Goal: Information Seeking & Learning: Learn about a topic

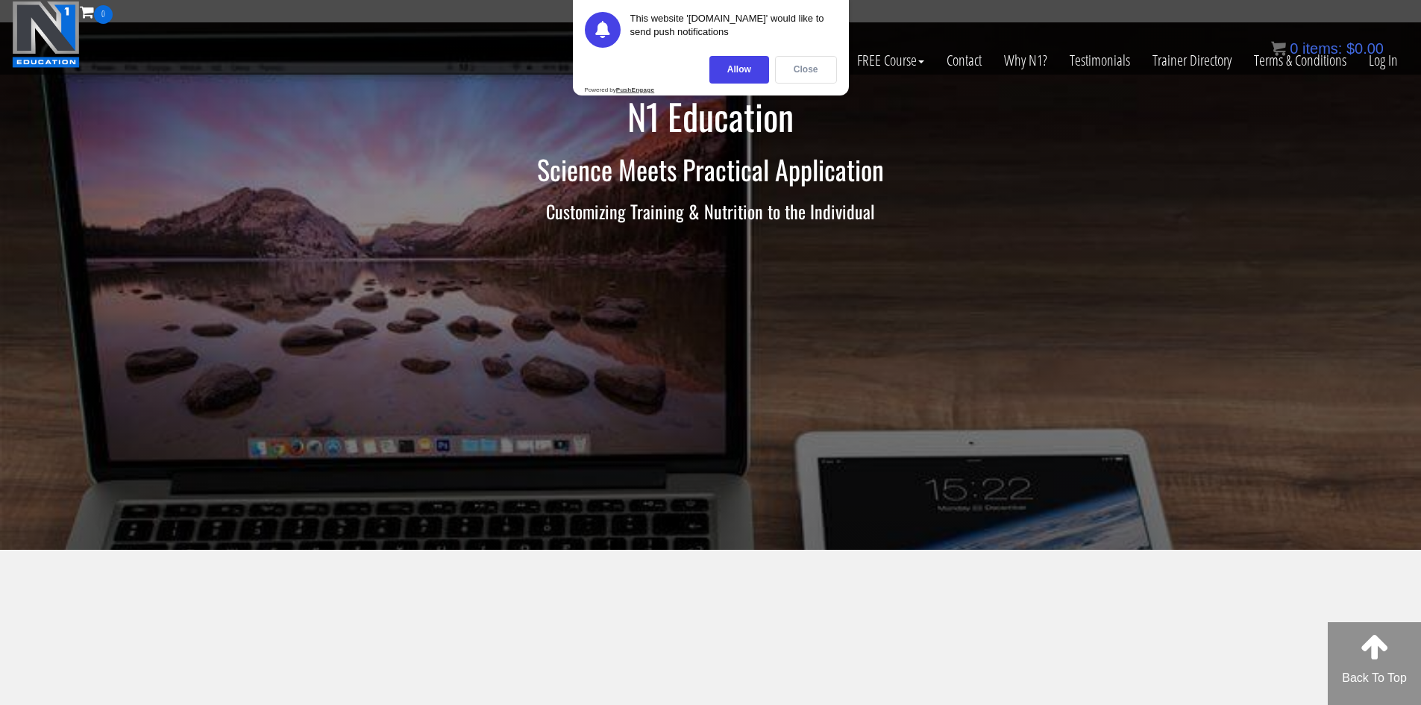
click at [791, 68] on div "Close" at bounding box center [806, 70] width 62 height 28
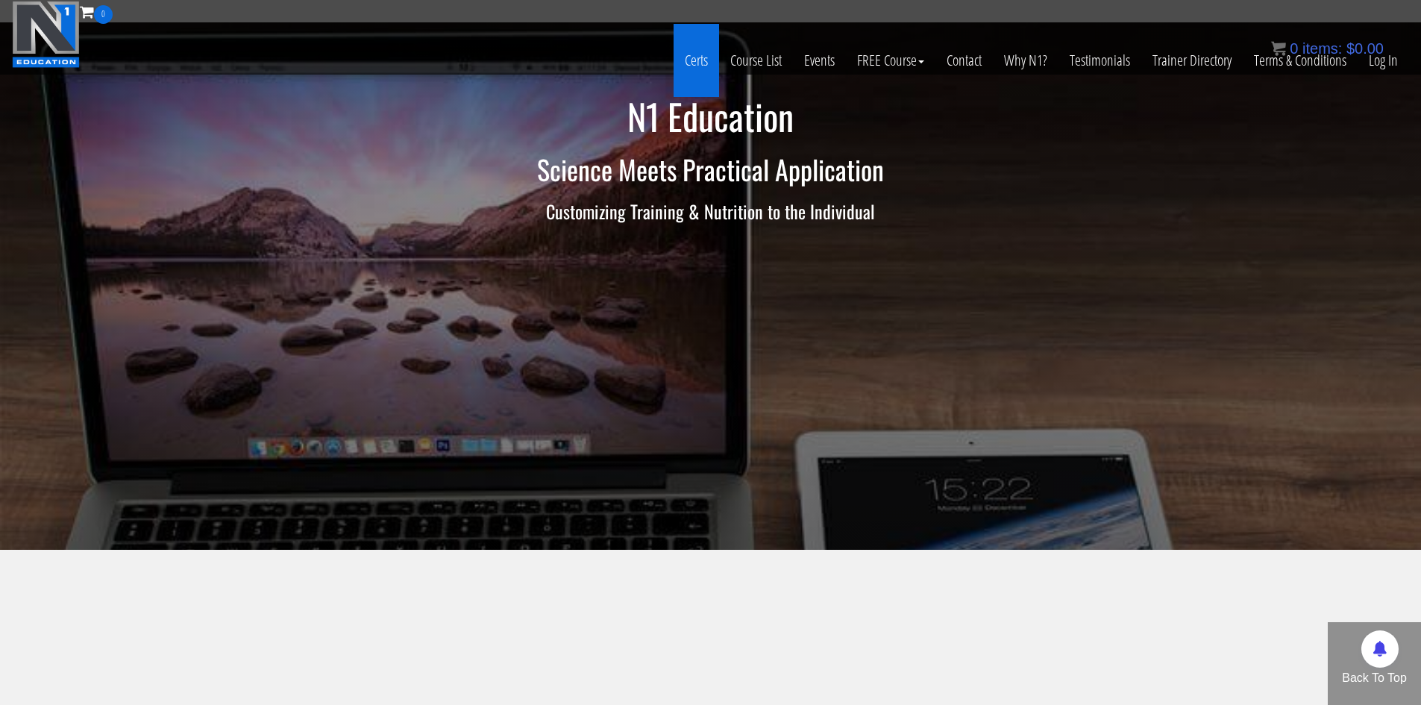
click at [695, 56] on link "Certs" at bounding box center [697, 60] width 46 height 73
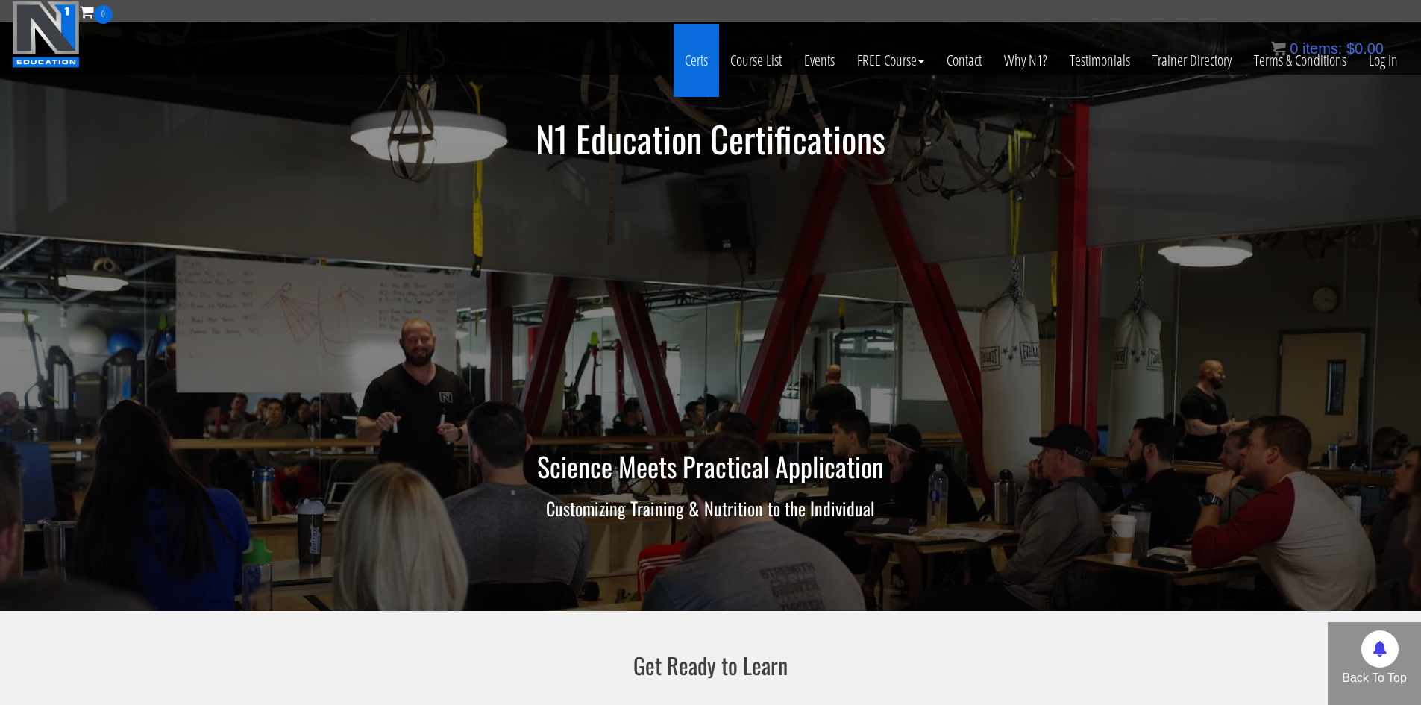
click at [693, 49] on link "Certs" at bounding box center [697, 60] width 46 height 73
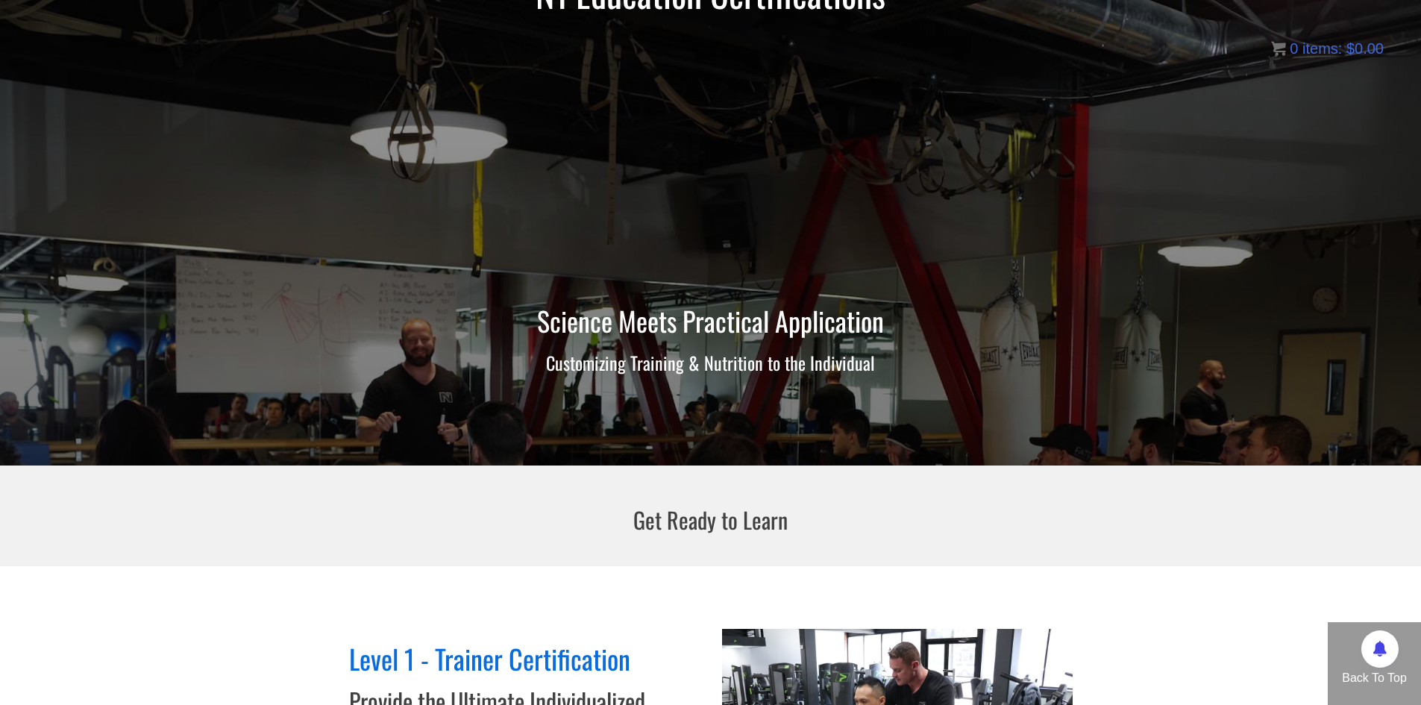
scroll to position [2, 0]
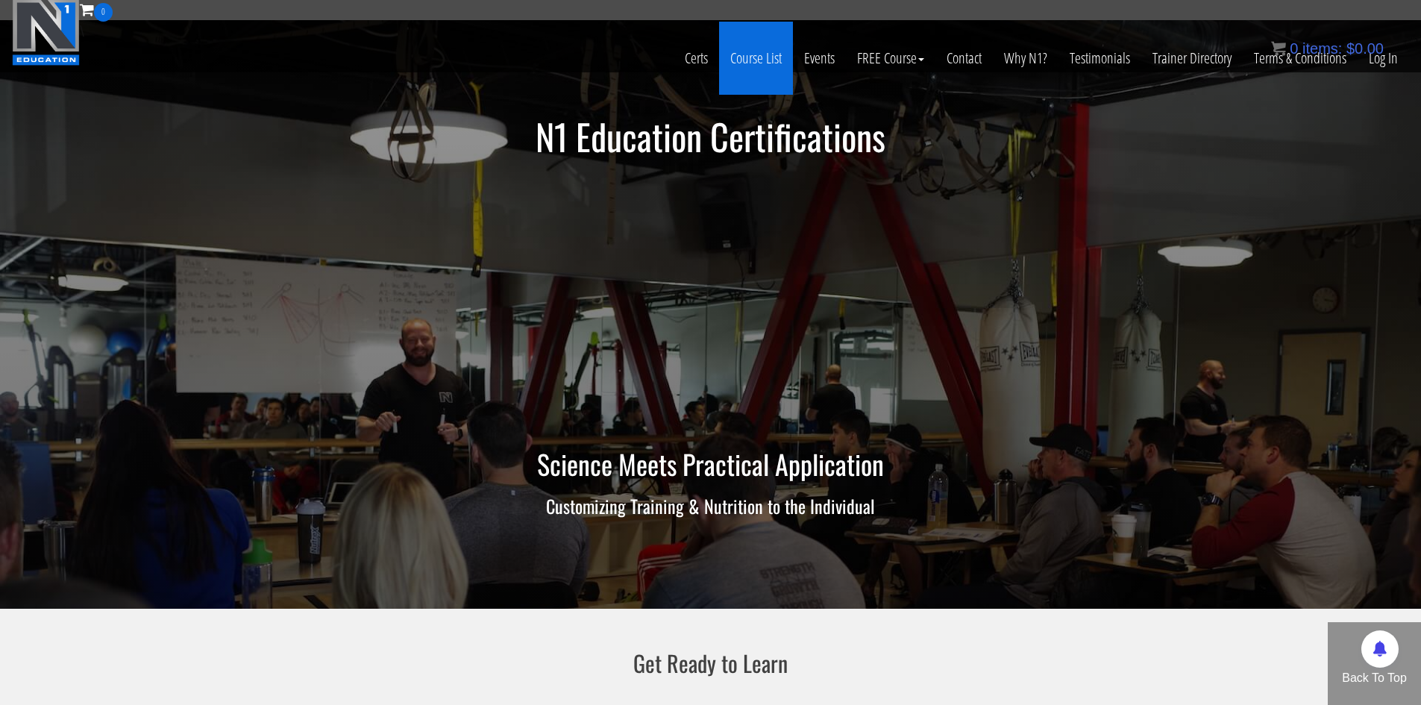
click at [738, 58] on link "Course List" at bounding box center [756, 58] width 74 height 73
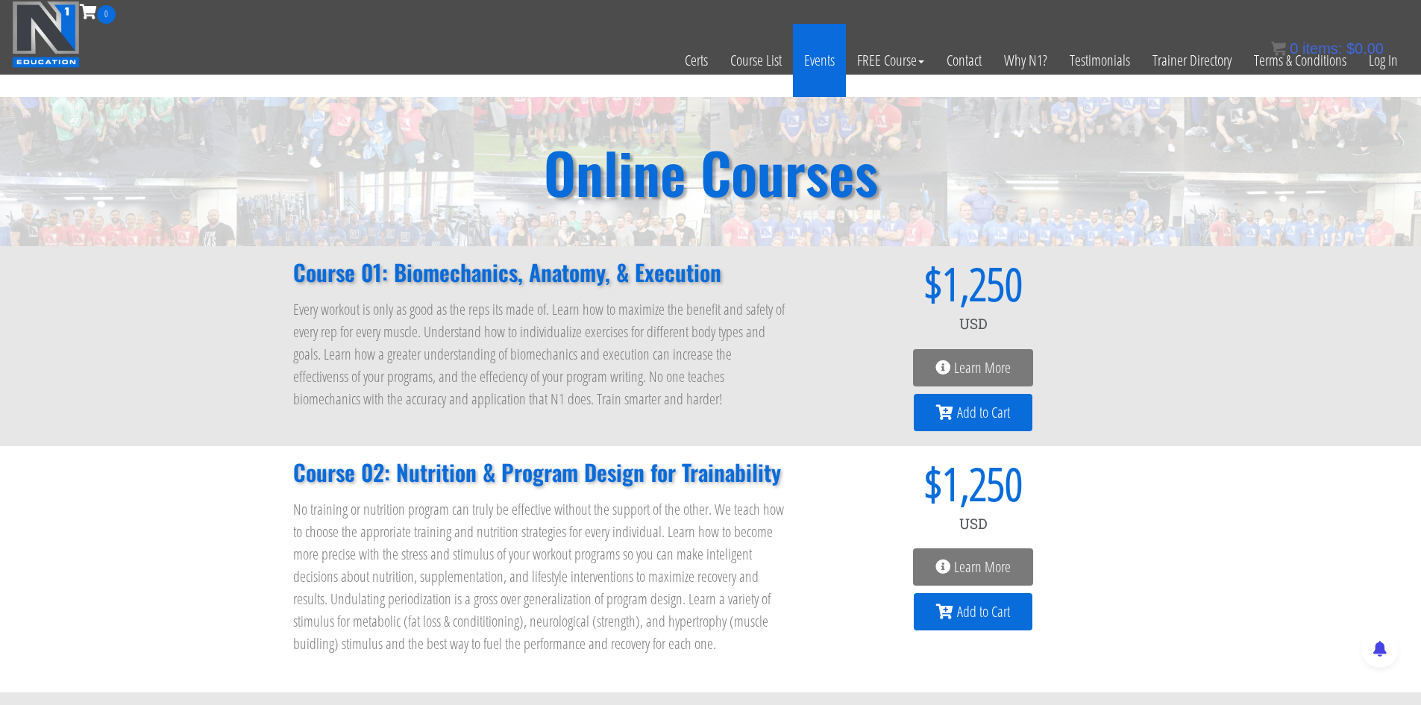
click at [830, 59] on link "Events" at bounding box center [819, 60] width 53 height 73
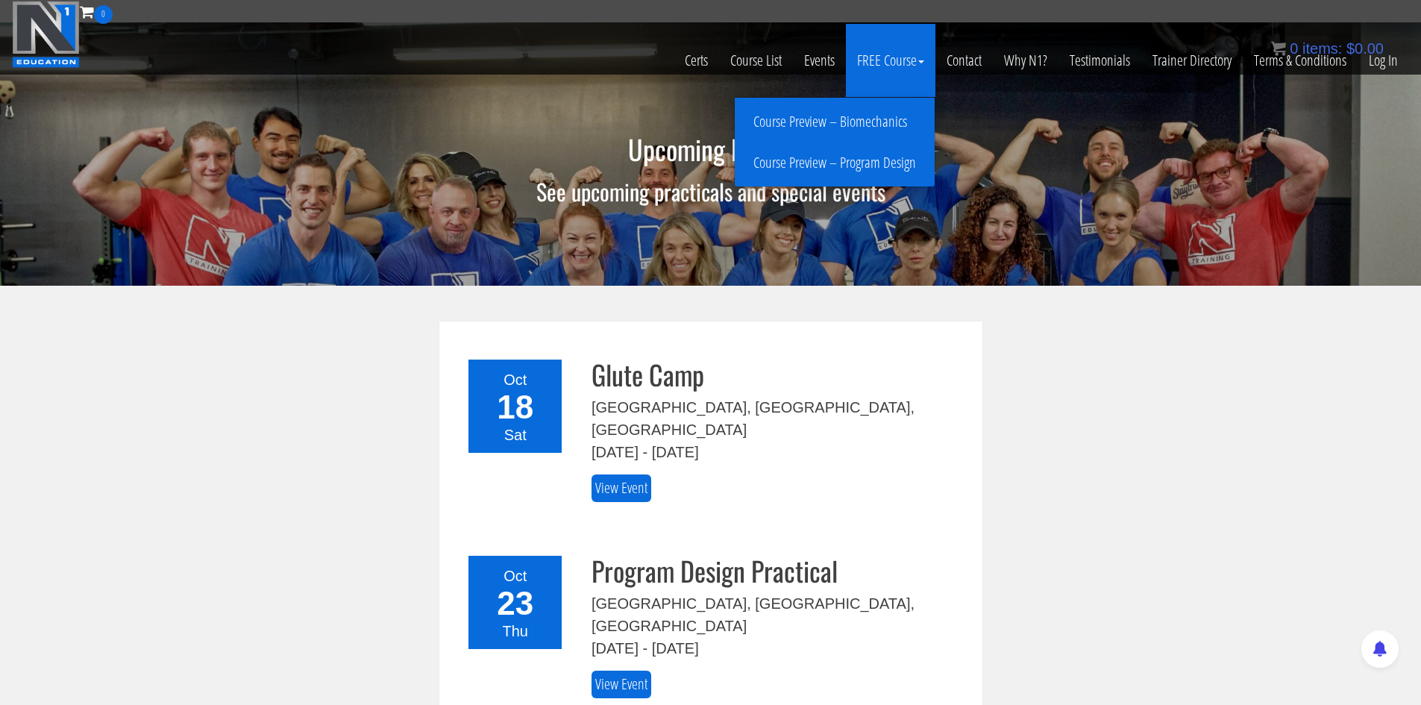
click at [866, 160] on link "Course Preview – Program Design" at bounding box center [835, 163] width 192 height 26
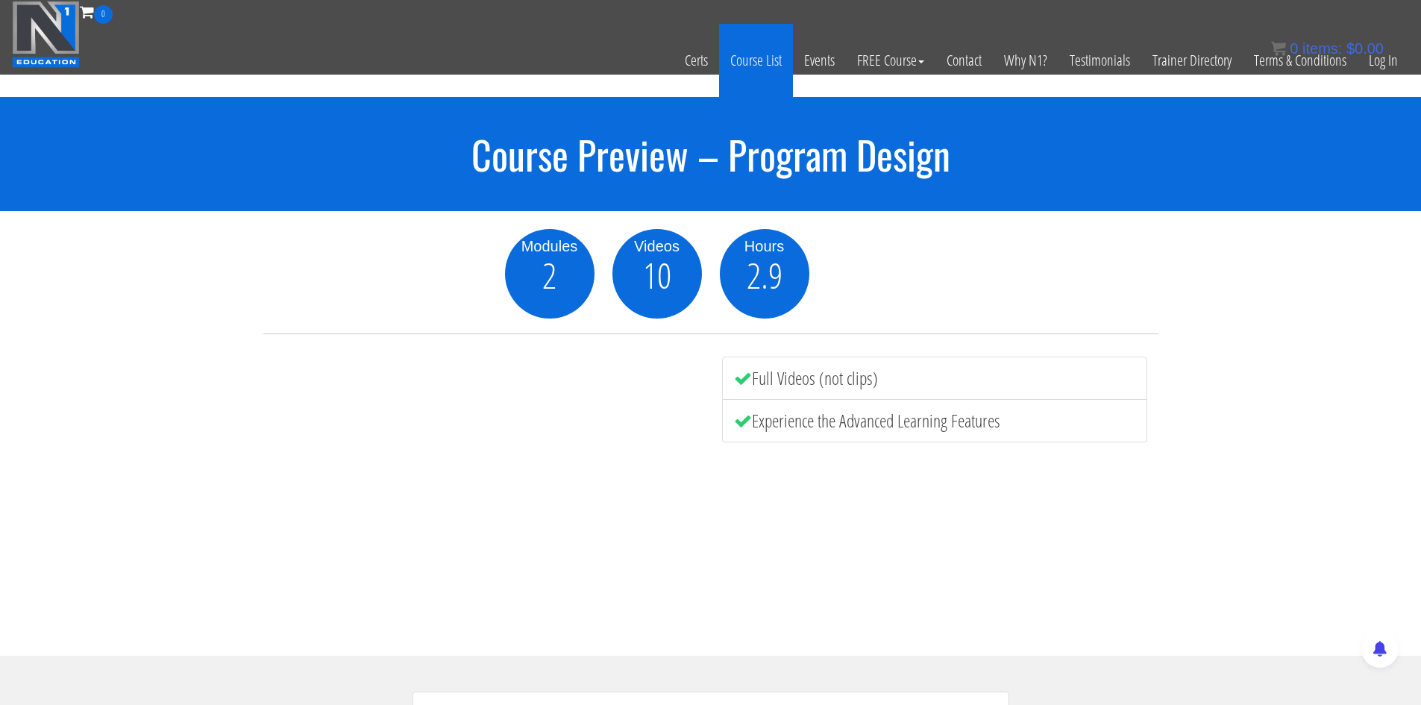
click at [753, 57] on link "Course List" at bounding box center [756, 60] width 74 height 73
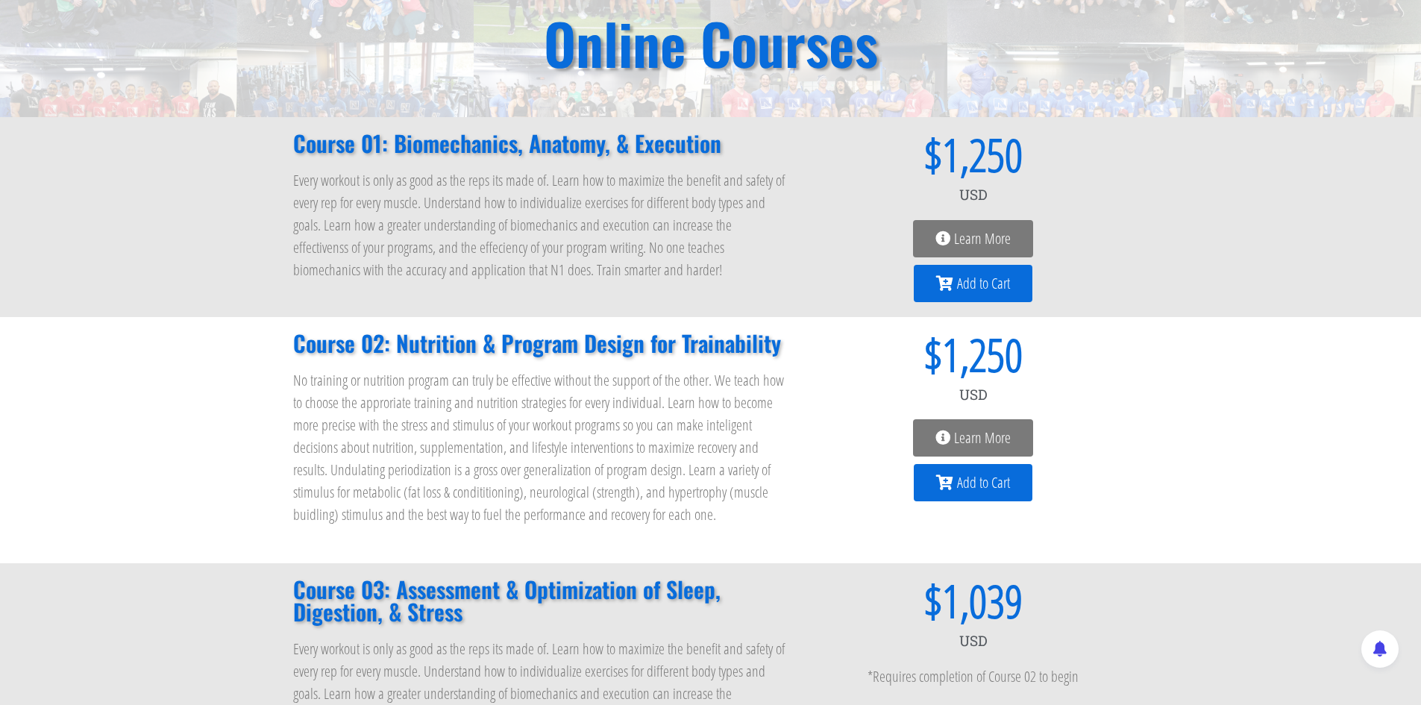
scroll to position [149, 0]
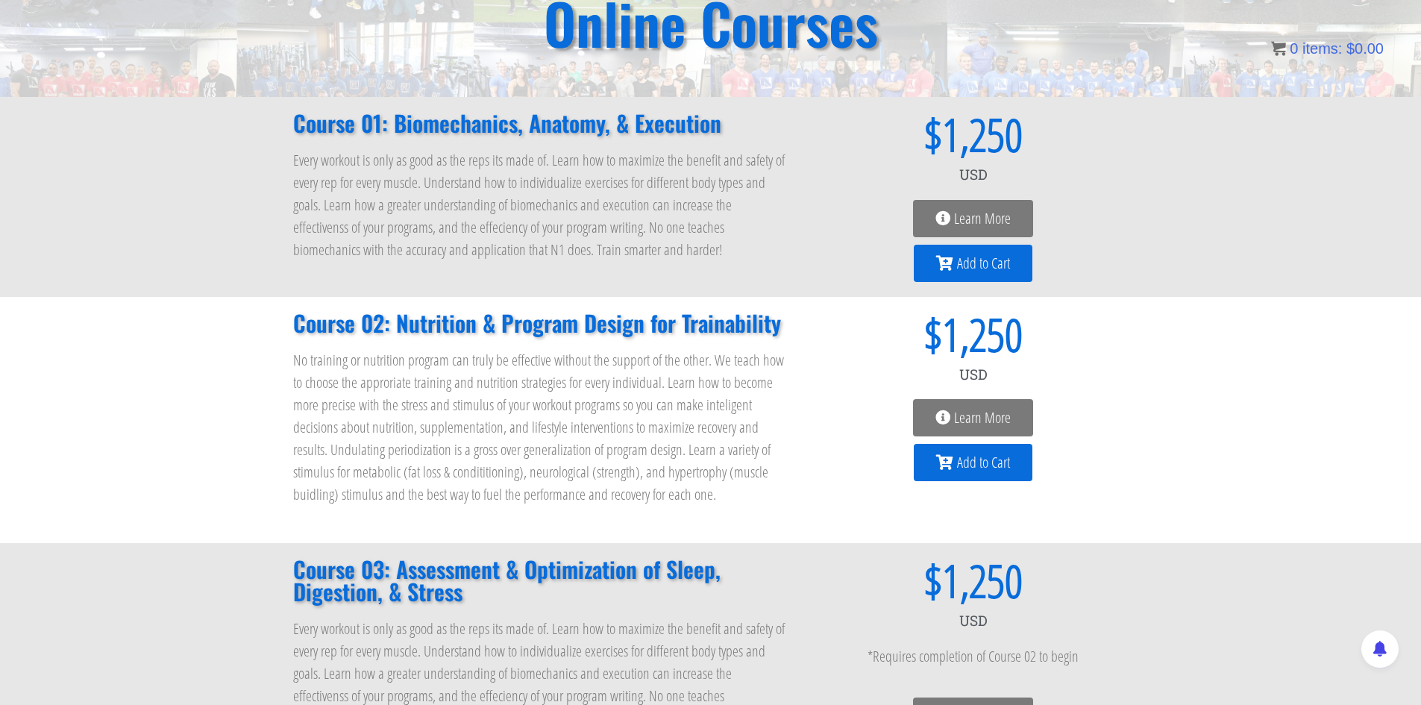
click at [972, 421] on span "Learn More" at bounding box center [982, 417] width 57 height 15
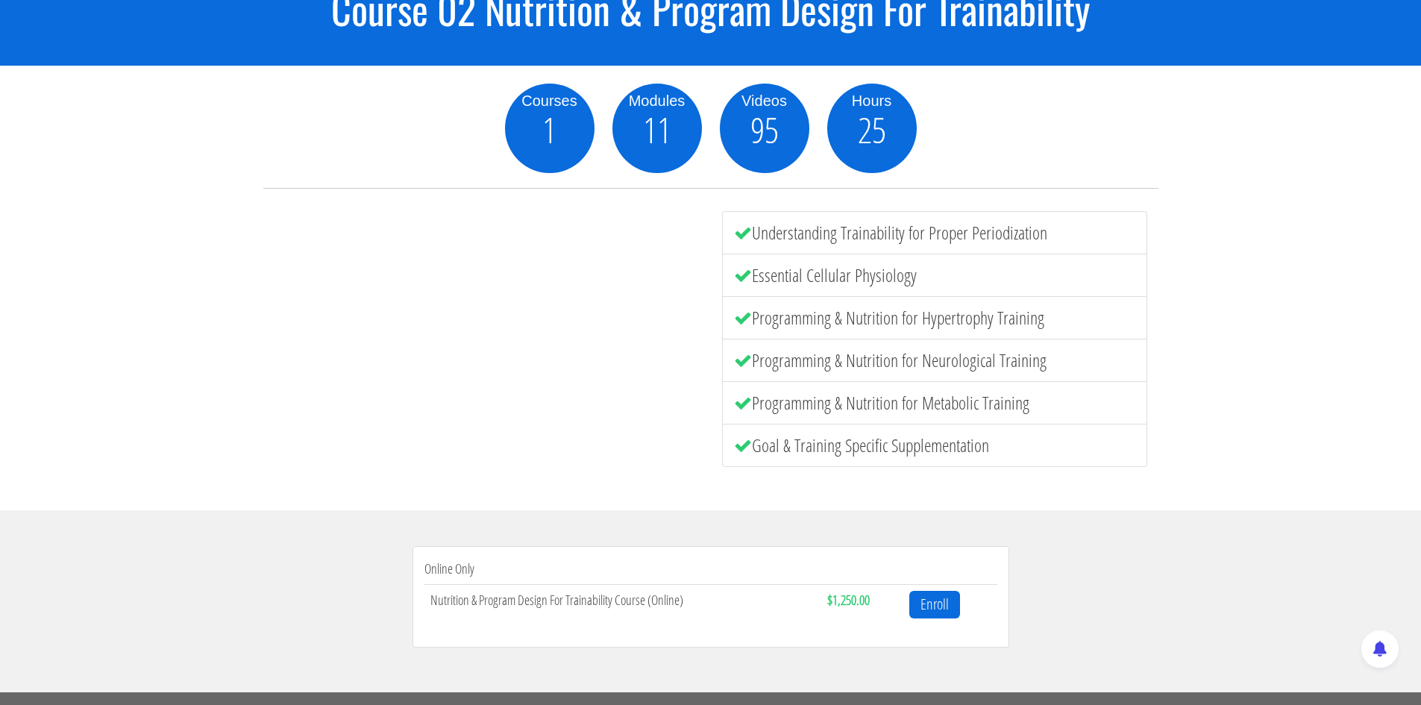
scroll to position [224, 0]
